Goal: Task Accomplishment & Management: Complete application form

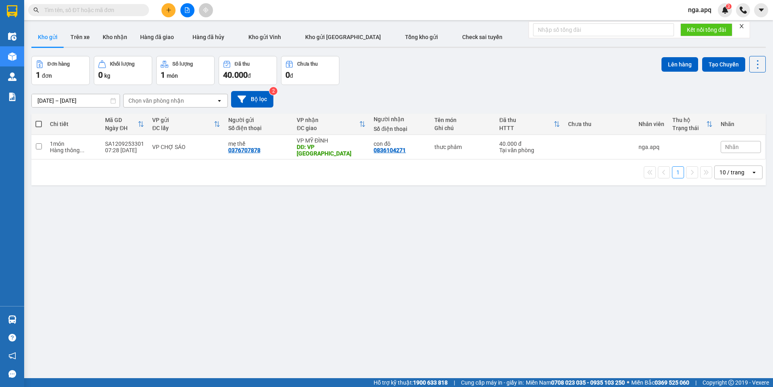
click at [118, 10] on input "text" at bounding box center [91, 10] width 95 height 9
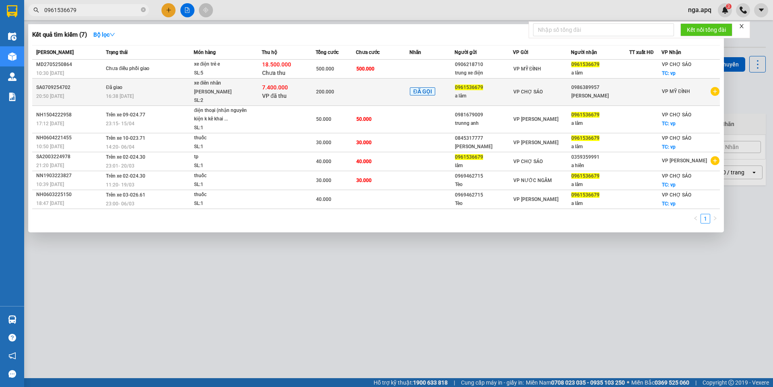
type input "0961536679"
click at [96, 92] on div "20:50 [DATE]" at bounding box center [69, 96] width 67 height 9
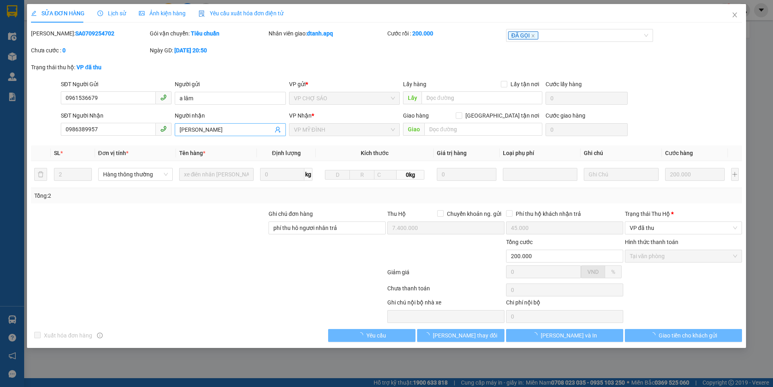
type input "0961536679"
type input "a lâm"
type input "0986389957"
type input "[PERSON_NAME]"
type input "phí thu hô ngươi nhân trả"
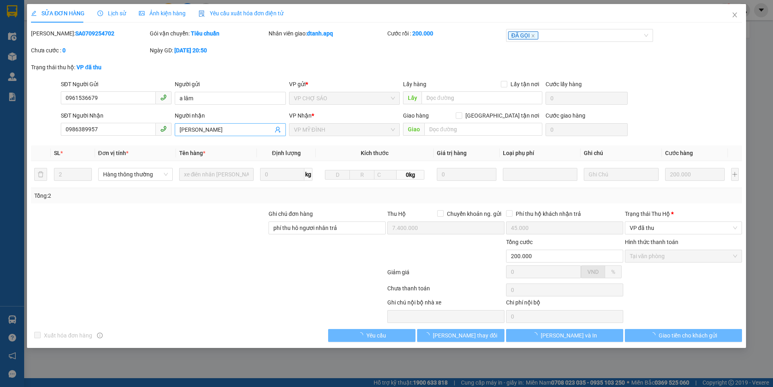
type input "7.400.000"
type input "45.000"
type input "200.000"
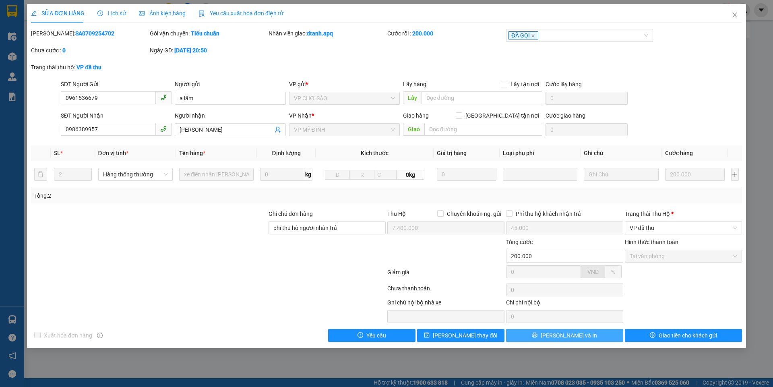
click at [563, 333] on span "[PERSON_NAME] và In" at bounding box center [569, 335] width 56 height 9
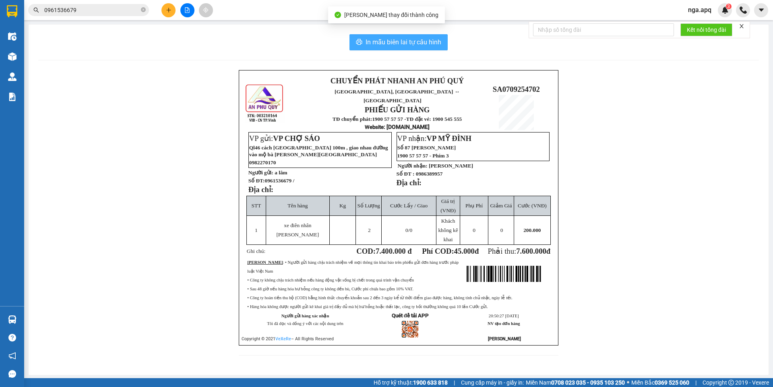
click at [365, 47] on button "In mẫu biên lai tự cấu hình" at bounding box center [398, 42] width 98 height 16
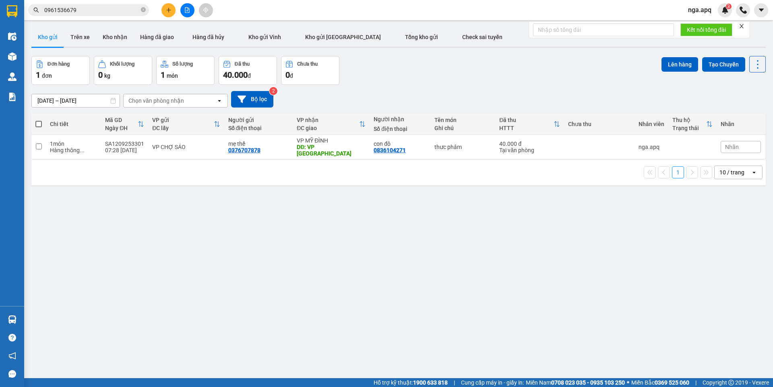
click at [559, 259] on div "ver 1.8.143 Kho gửi Trên xe Kho nhận Hàng đã giao Hàng đã hủy Kho gửi Vinh Kho …" at bounding box center [398, 217] width 741 height 387
